Goal: Information Seeking & Learning: Compare options

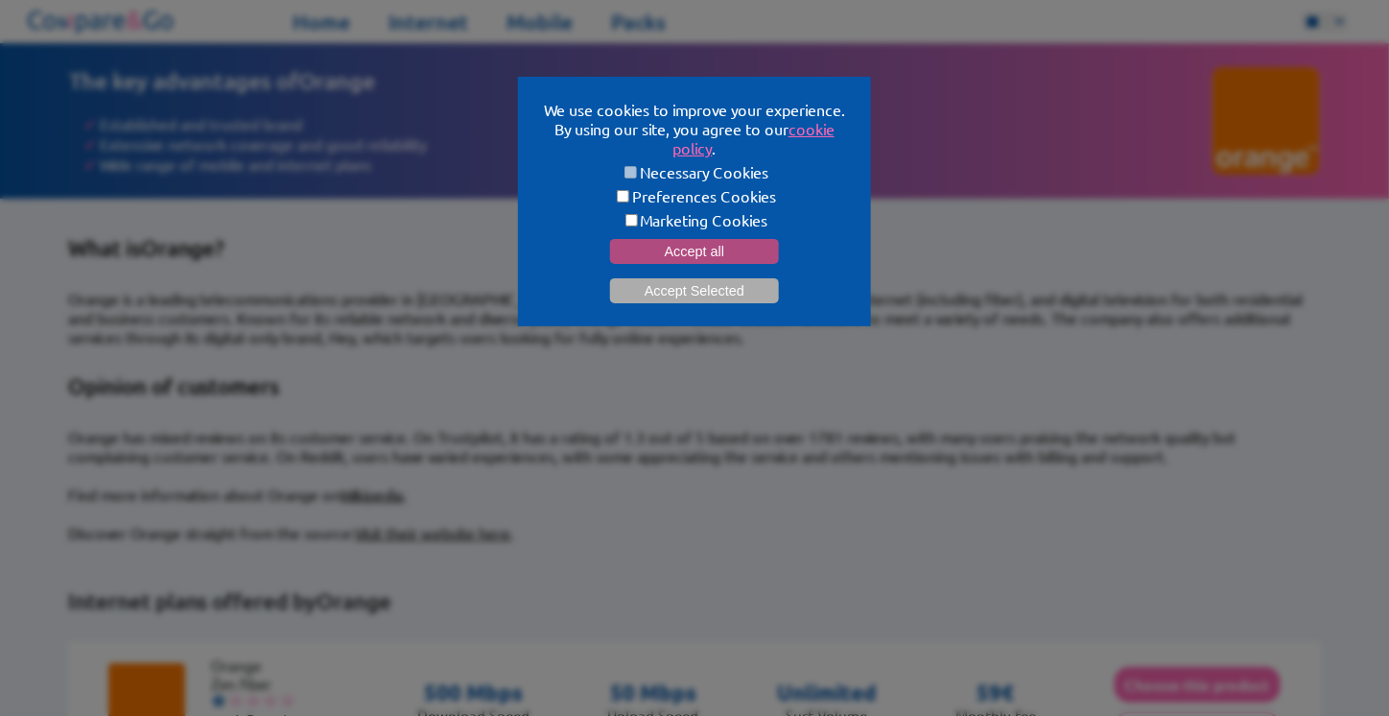
click at [710, 246] on button "Accept all" at bounding box center [694, 251] width 169 height 25
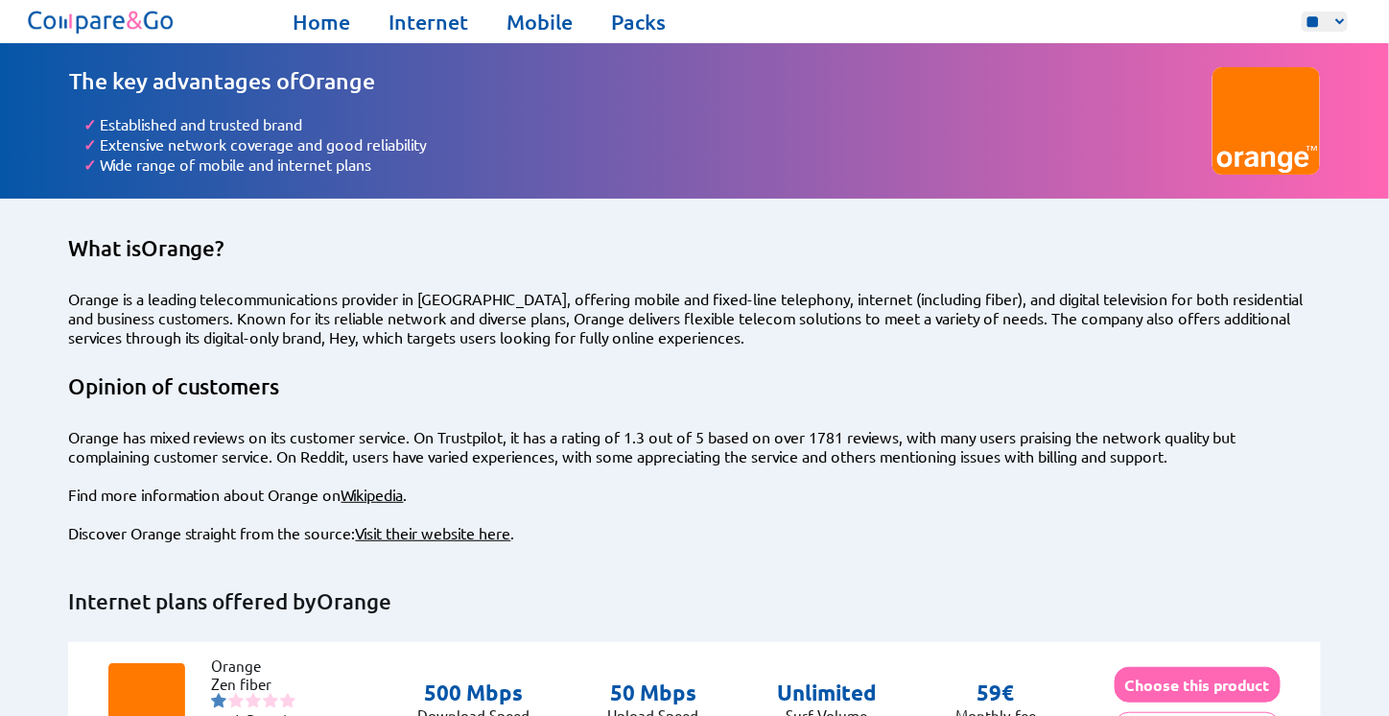
click at [121, 15] on img at bounding box center [101, 22] width 154 height 34
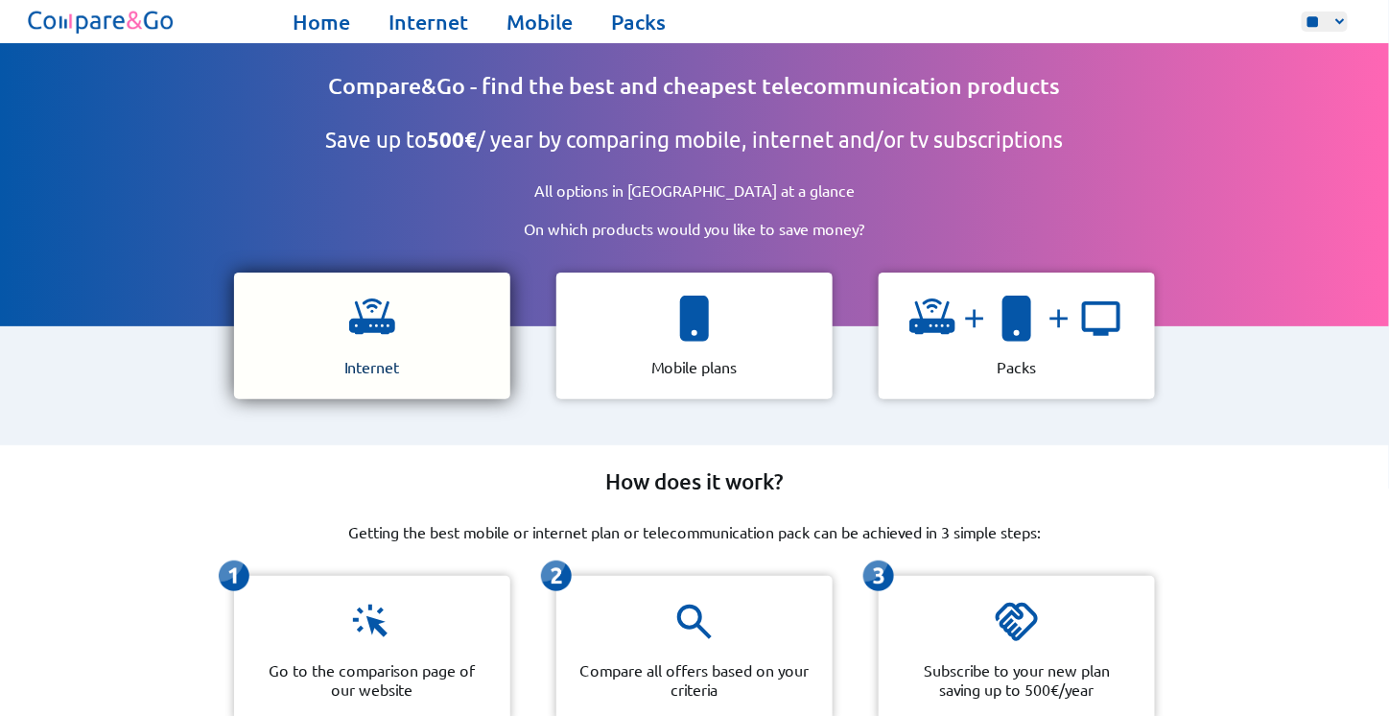
click at [365, 308] on img at bounding box center [372, 318] width 46 height 46
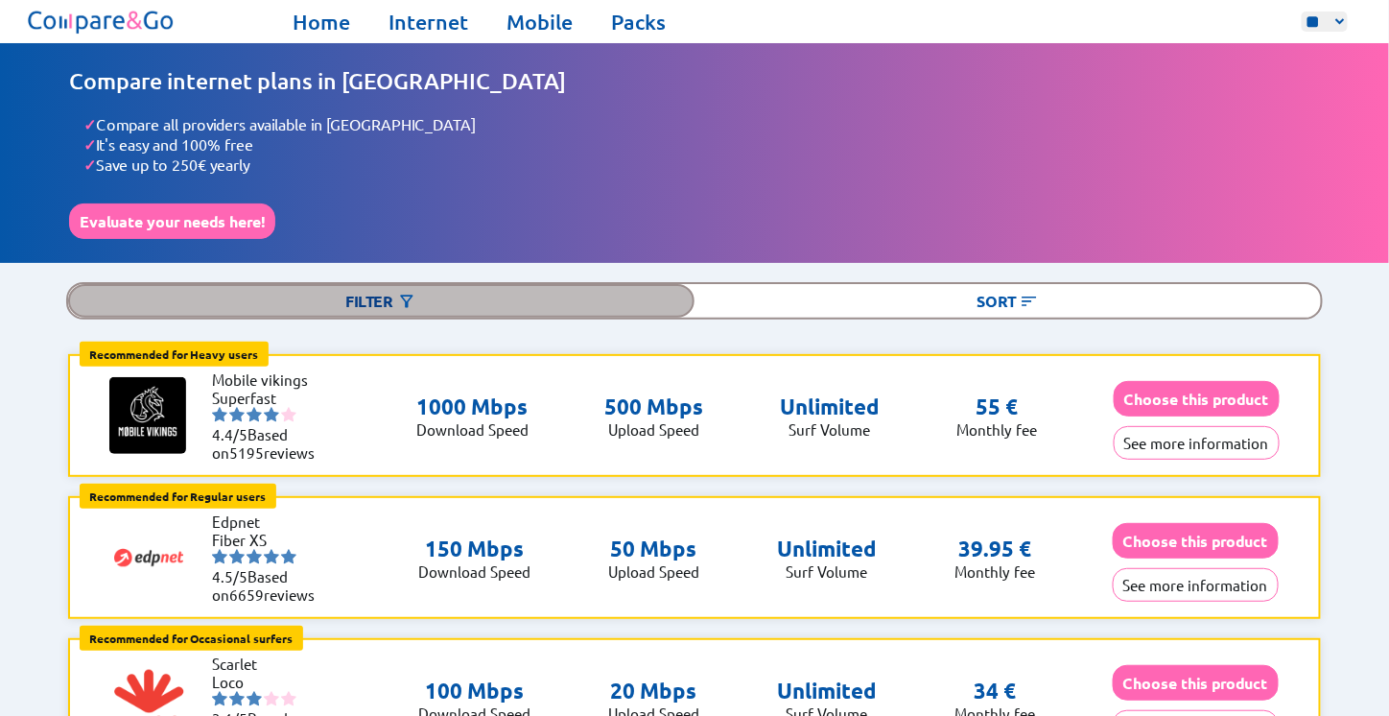
click at [429, 287] on div "Filter" at bounding box center [381, 301] width 626 height 34
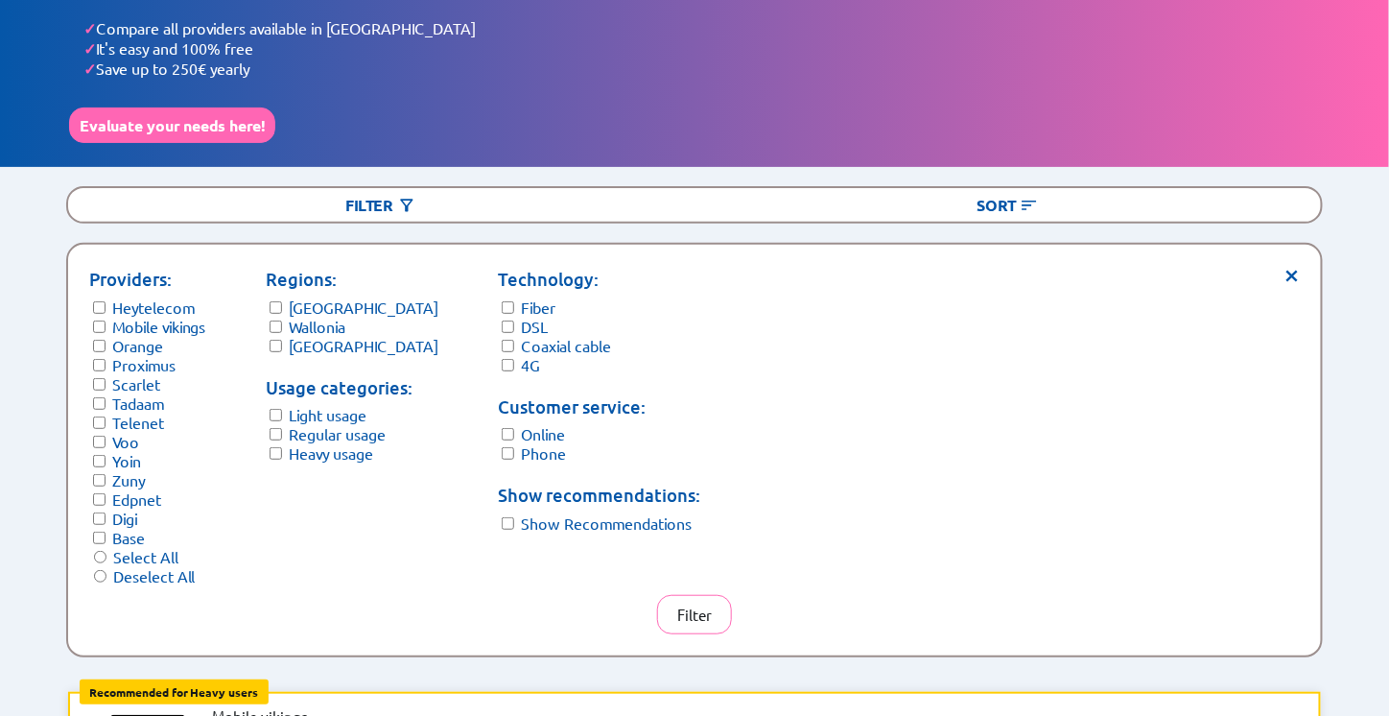
scroll to position [192, 0]
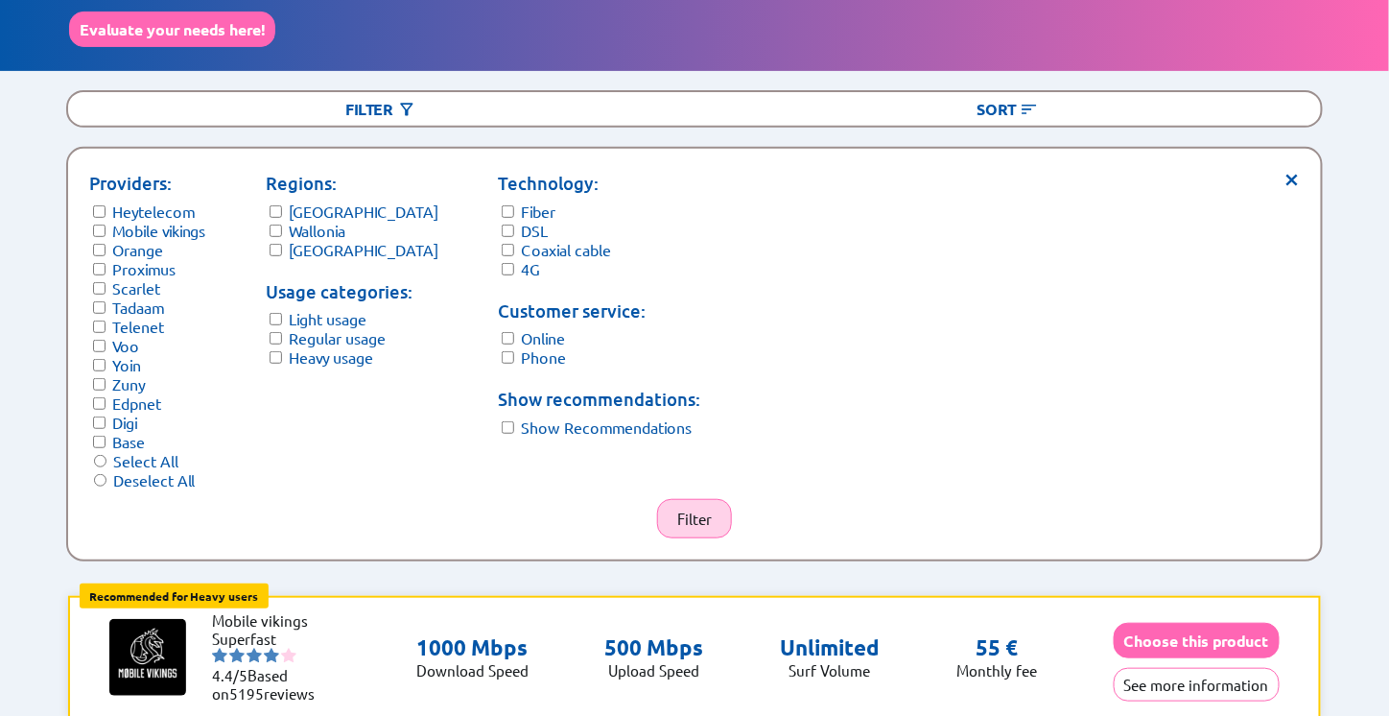
click at [672, 500] on button "Filter" at bounding box center [694, 518] width 75 height 39
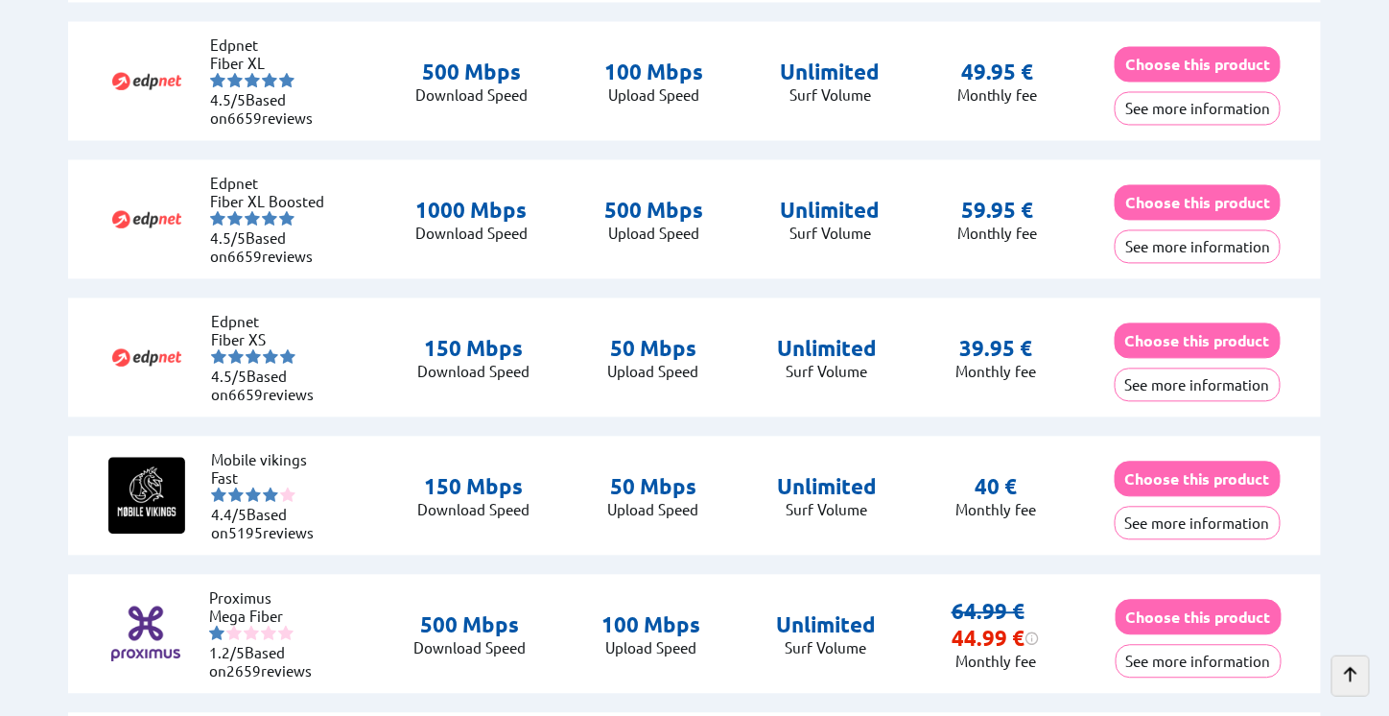
scroll to position [1055, 0]
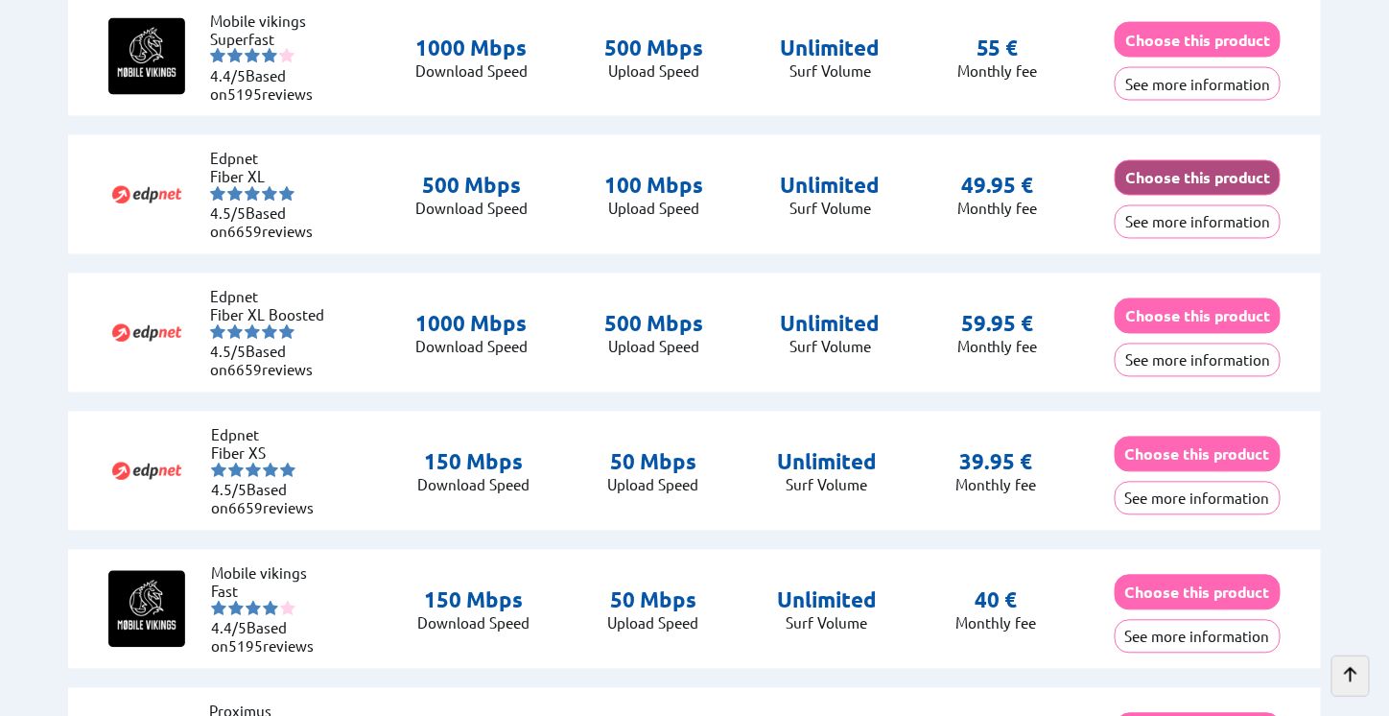
click at [1139, 166] on button "Choose this product" at bounding box center [1198, 177] width 166 height 35
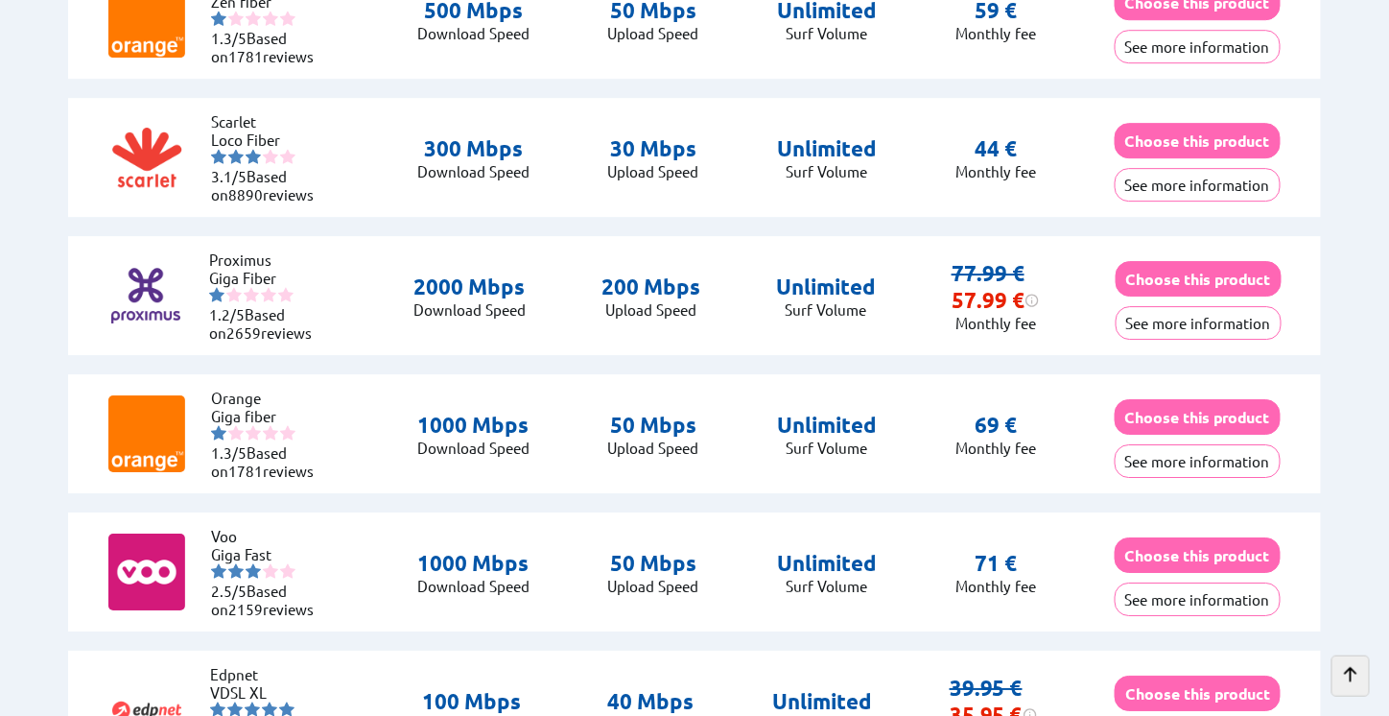
scroll to position [1726, 0]
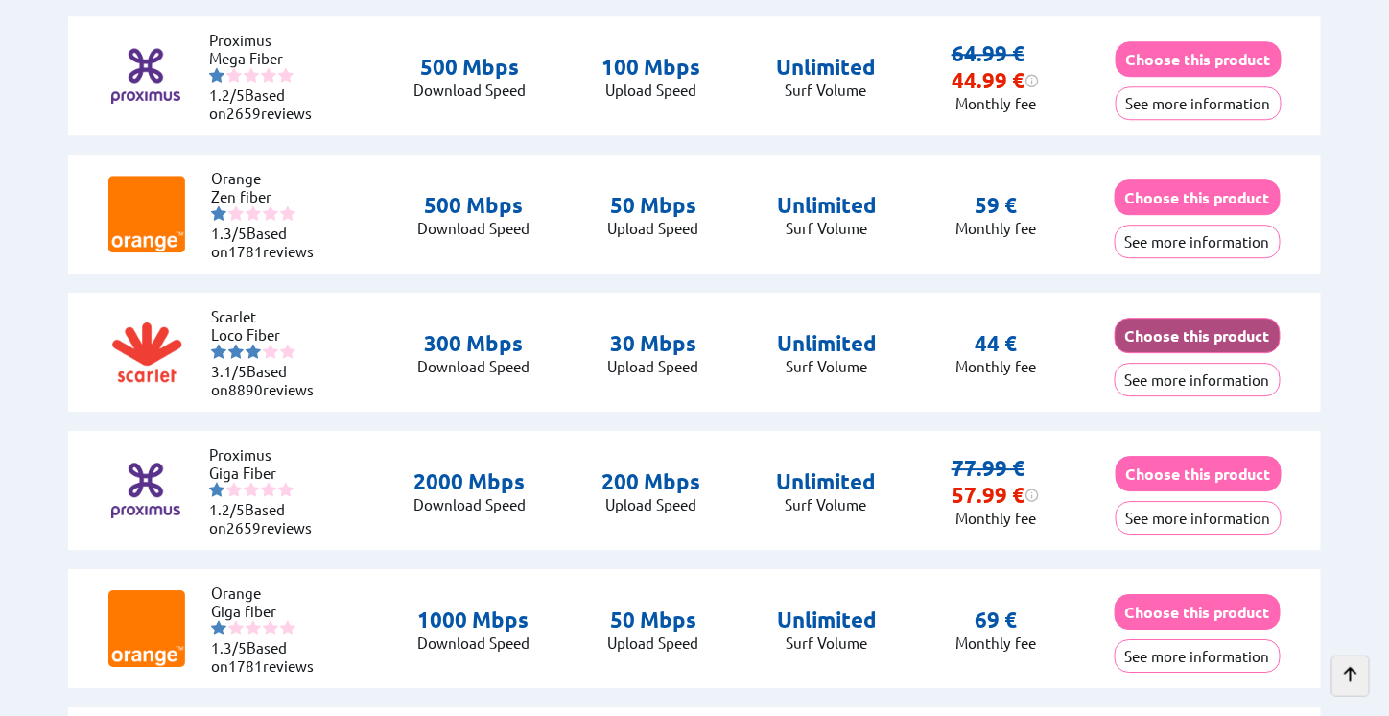
click at [1148, 322] on button "Choose this product" at bounding box center [1198, 334] width 166 height 35
